Goal: Task Accomplishment & Management: Manage account settings

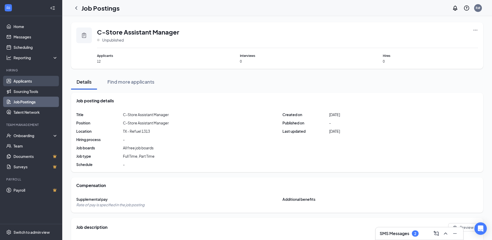
click at [39, 83] on link "Applicants" at bounding box center [35, 81] width 44 height 10
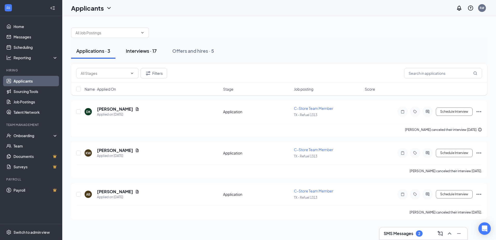
click at [144, 49] on div "Interviews · 17" at bounding box center [141, 51] width 31 height 6
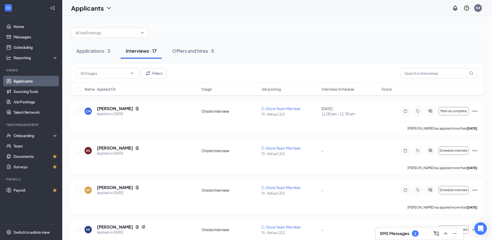
click at [326, 89] on span "Interview Schedule" at bounding box center [338, 88] width 33 height 5
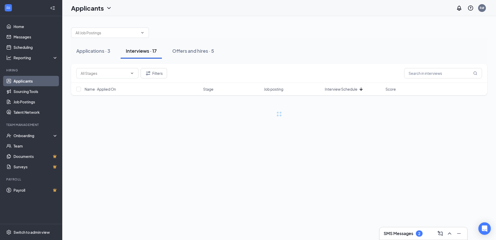
click at [326, 89] on span "Interview Schedule" at bounding box center [341, 88] width 33 height 5
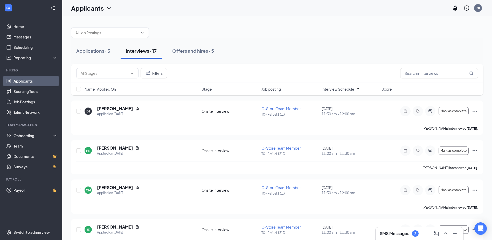
click at [324, 89] on span "Interview Schedule" at bounding box center [338, 88] width 33 height 5
click at [478, 111] on icon "Ellipses" at bounding box center [475, 111] width 6 height 6
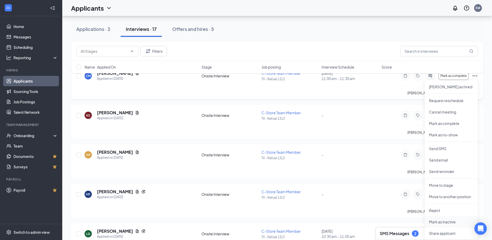
scroll to position [71, 0]
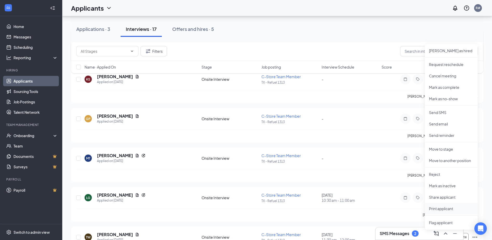
click at [443, 208] on p "Print applicant" at bounding box center [451, 208] width 45 height 5
